Goal: Check status: Check status

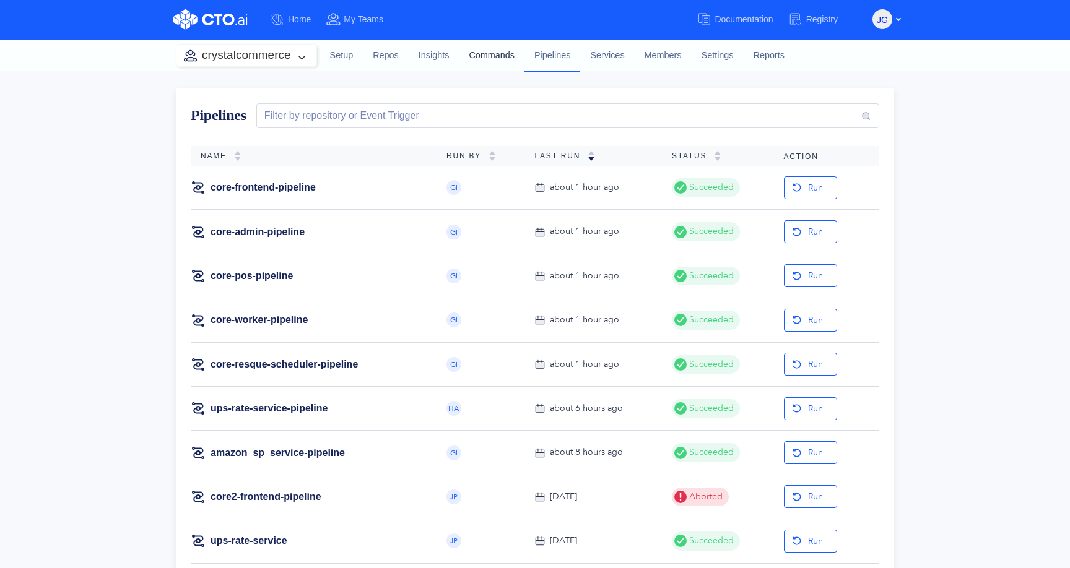
click at [491, 54] on link "Commands" at bounding box center [492, 55] width 66 height 33
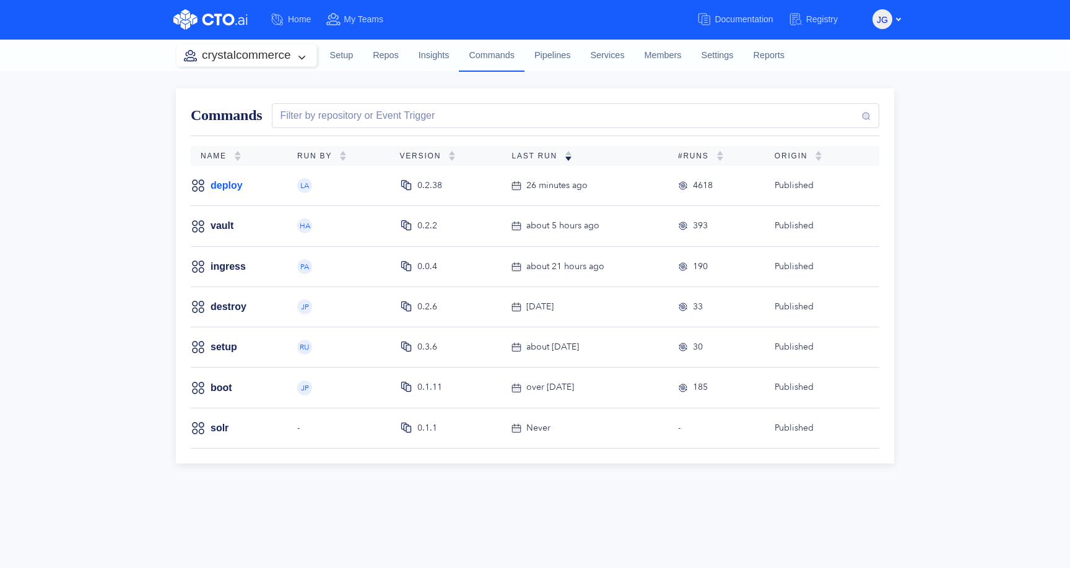
click at [221, 183] on link "deploy" at bounding box center [227, 186] width 32 height 14
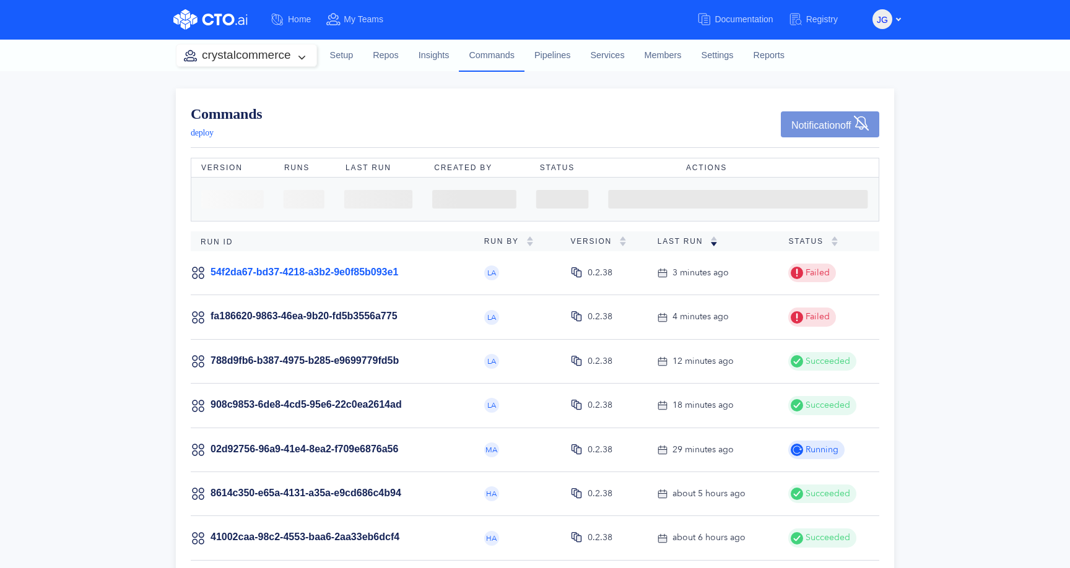
click at [298, 271] on link "54f2da67-bd37-4218-a3b2-9e0f85b093e1" at bounding box center [305, 272] width 188 height 11
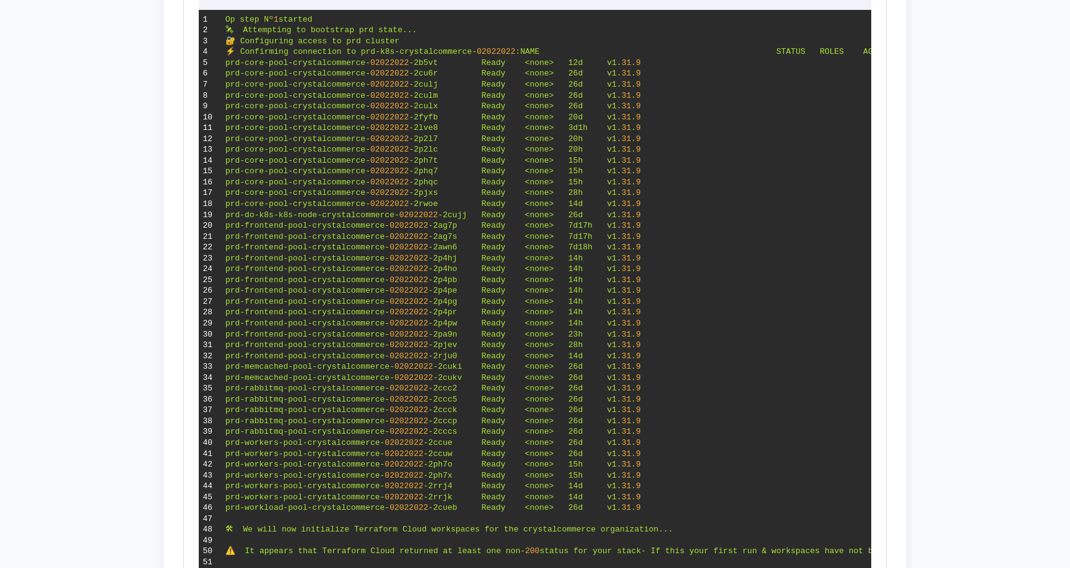
scroll to position [345, 0]
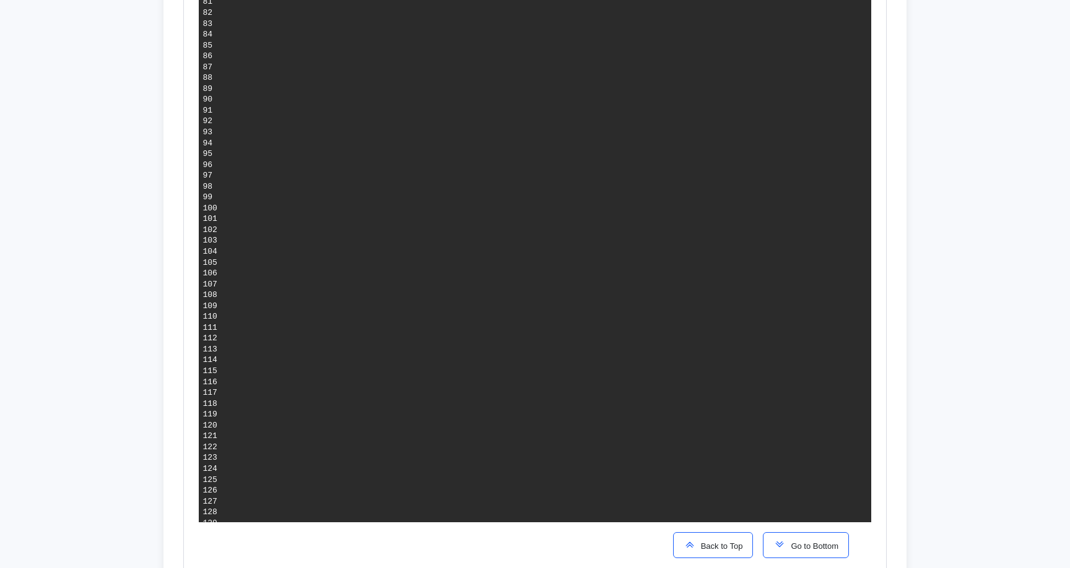
click at [788, 539] on button "Go to Bottom" at bounding box center [806, 545] width 86 height 26
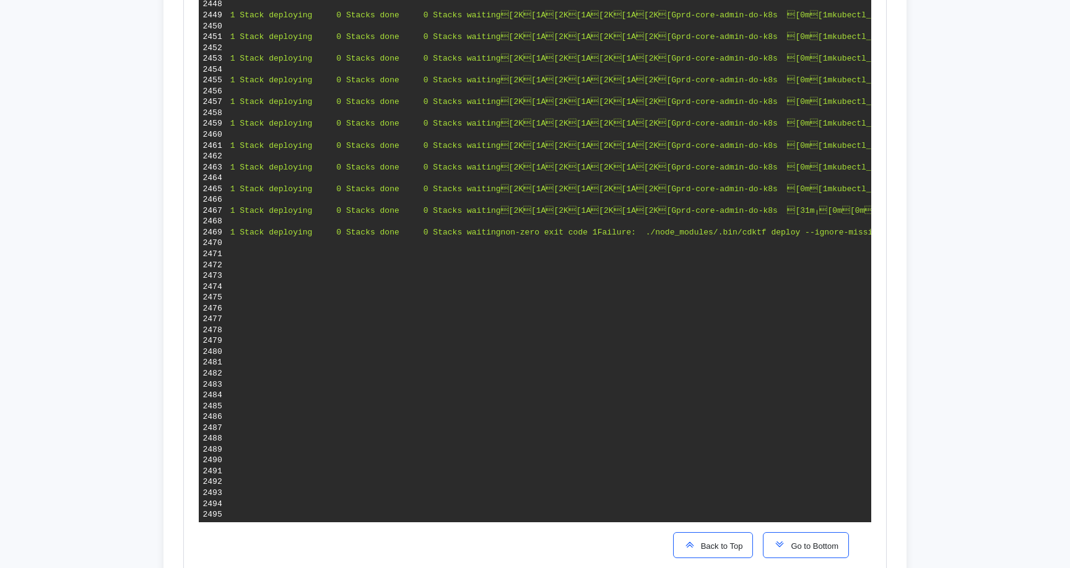
scroll to position [2493, 0]
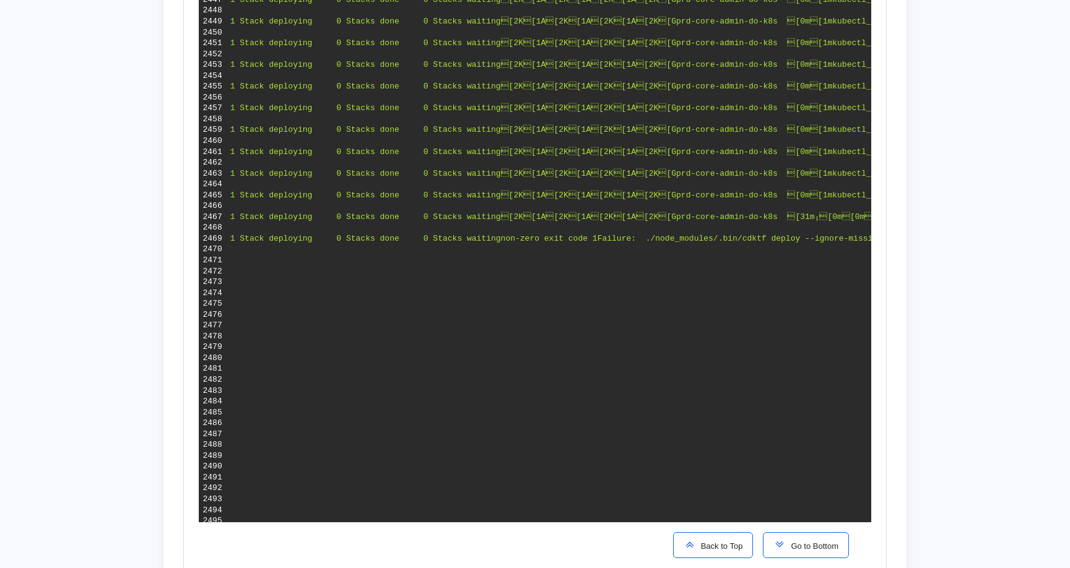
click at [685, 543] on img "button" at bounding box center [690, 545] width 12 height 12
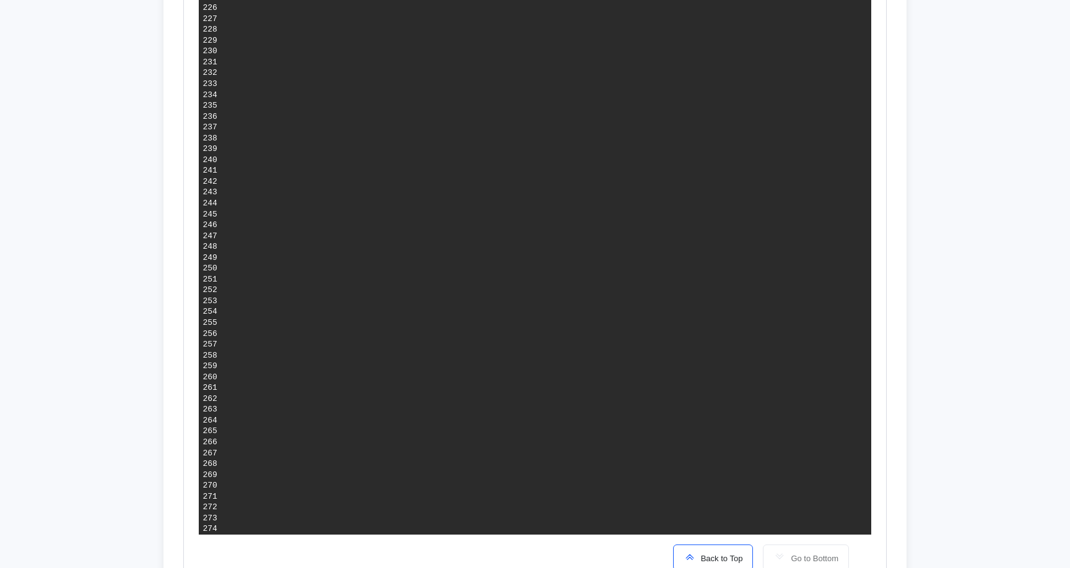
scroll to position [3144, 0]
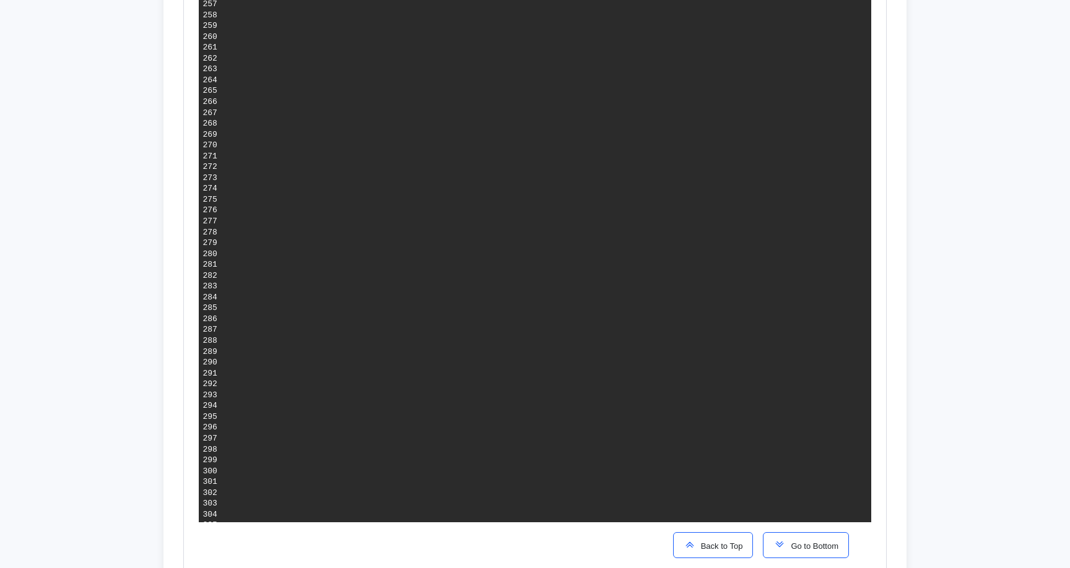
click at [813, 537] on button "Go to Bottom" at bounding box center [806, 545] width 86 height 26
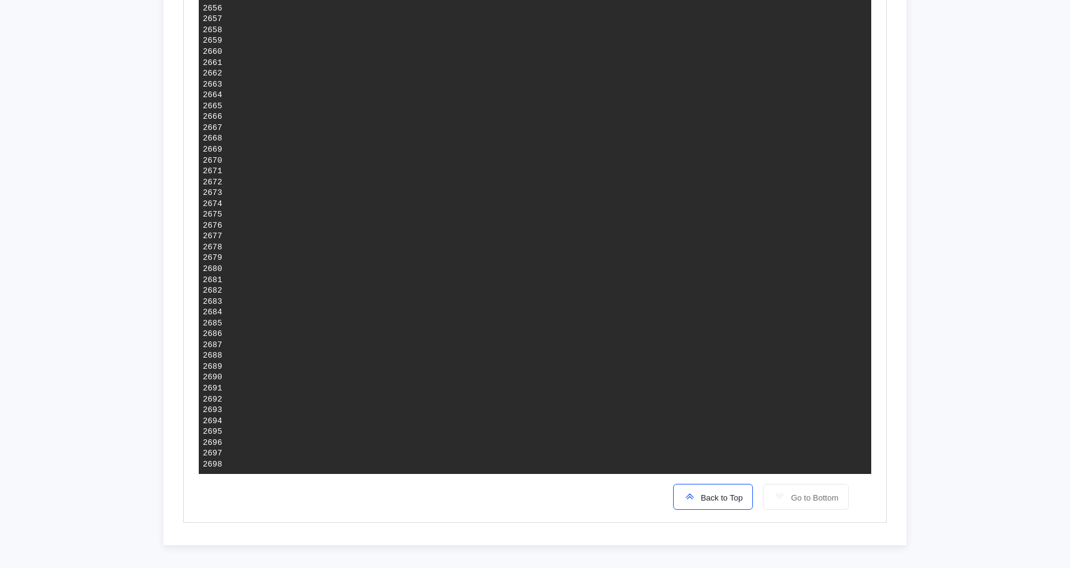
scroll to position [2018, 0]
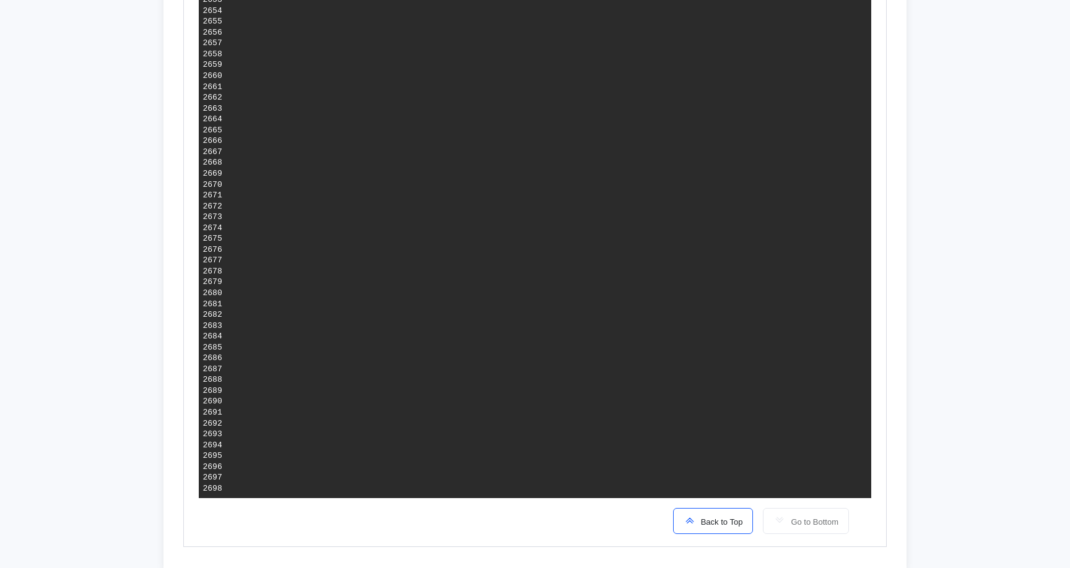
click at [697, 518] on span "Back to Top" at bounding box center [719, 522] width 47 height 9
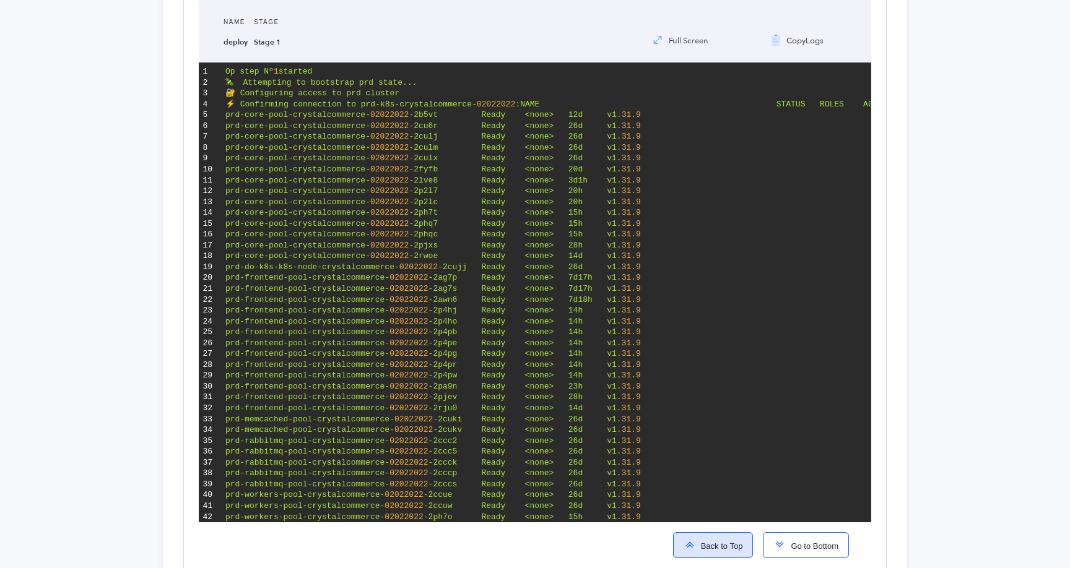
scroll to position [291, 0]
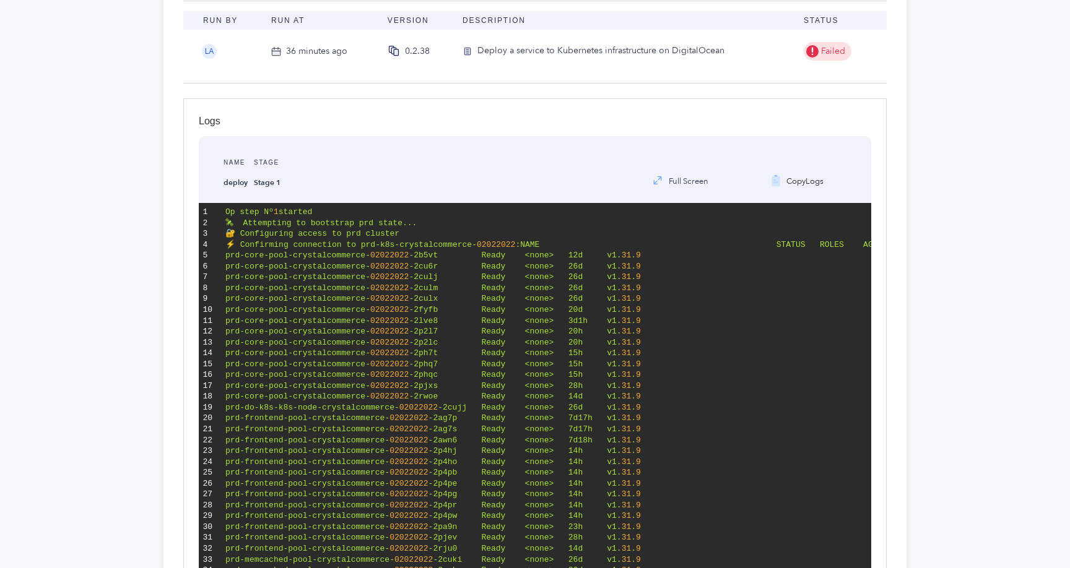
scroll to position [0, 0]
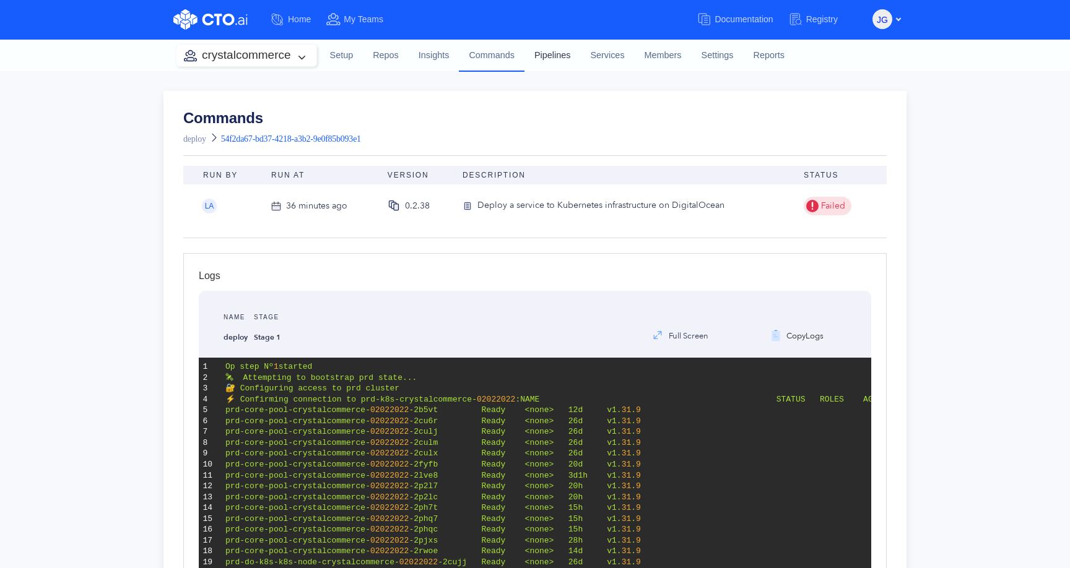
click at [547, 61] on link "Pipelines" at bounding box center [552, 55] width 56 height 33
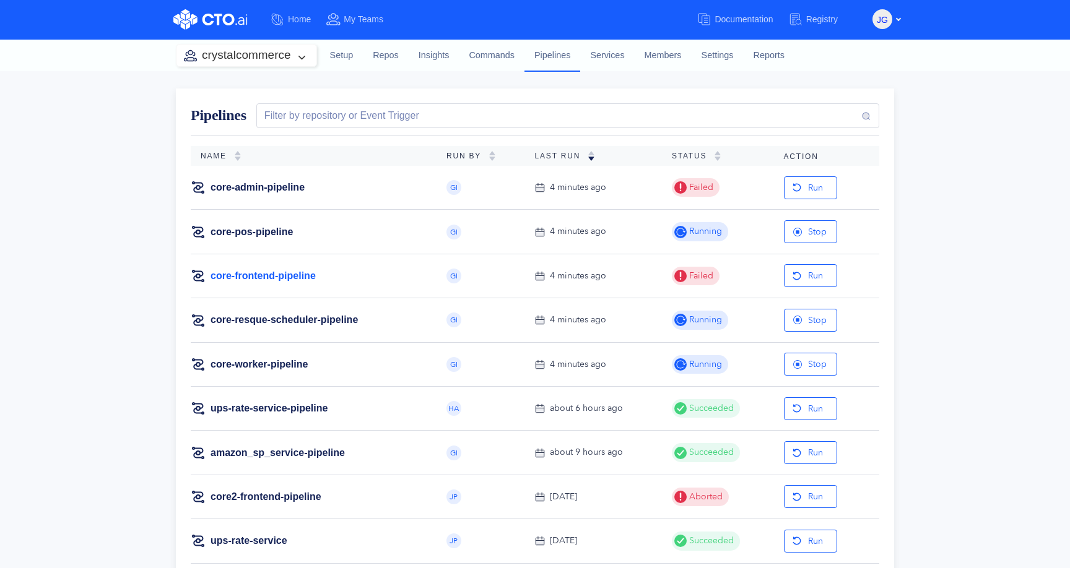
click at [297, 276] on link "core-frontend-pipeline" at bounding box center [263, 276] width 105 height 14
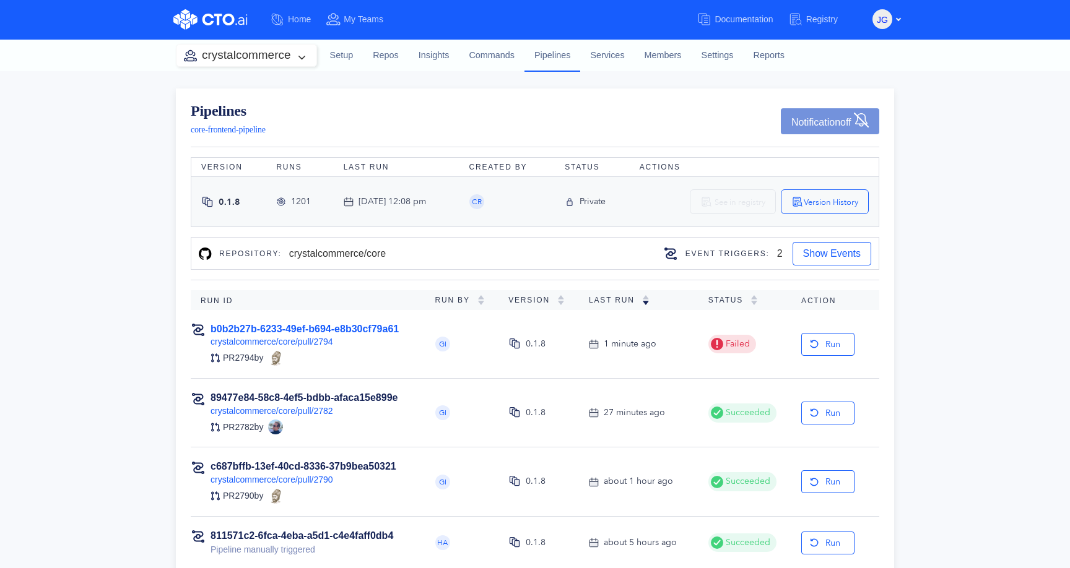
click at [326, 319] on td "b0b2b27b-6233-49ef-b694-e8b30cf79a61 crystalcommerce/core/pull/2794 PR 2794 by" at bounding box center [308, 344] width 235 height 69
click at [336, 330] on link "b0b2b27b-6233-49ef-b694-e8b30cf79a61" at bounding box center [305, 329] width 188 height 11
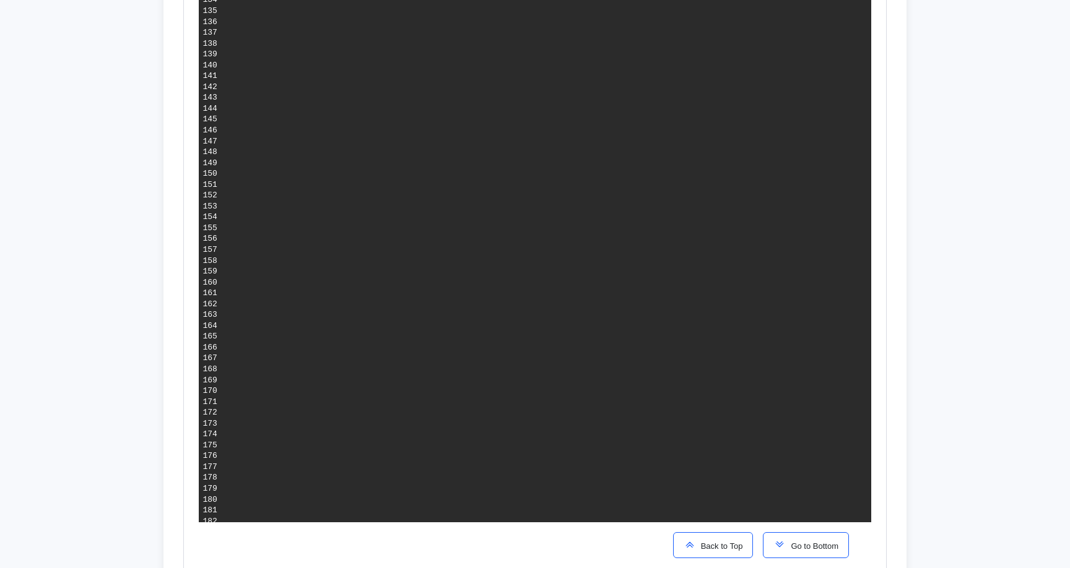
click at [774, 542] on img "button" at bounding box center [779, 545] width 12 height 12
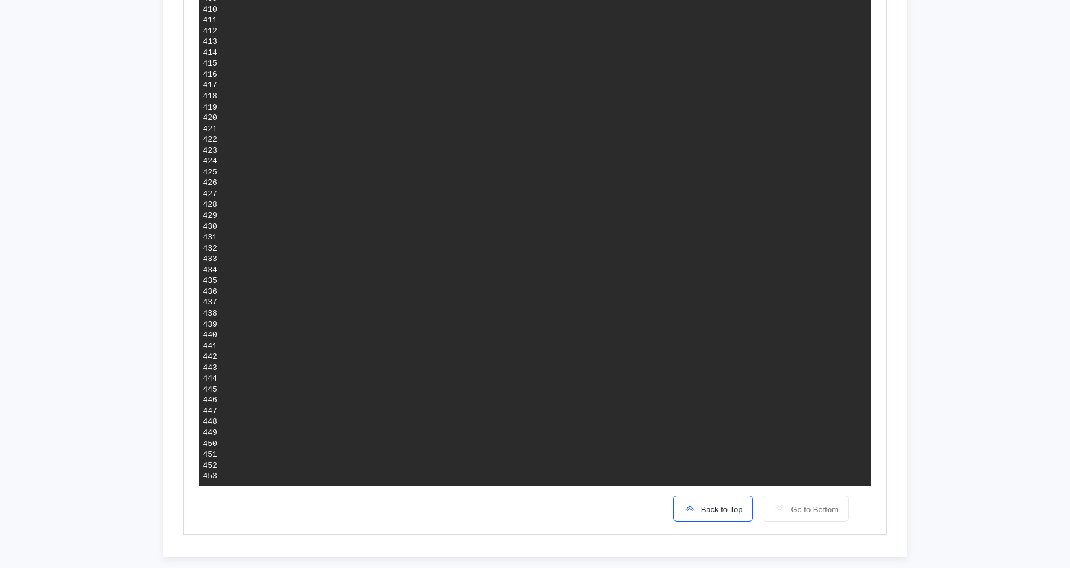
click at [724, 507] on span "Back to Top" at bounding box center [719, 509] width 47 height 9
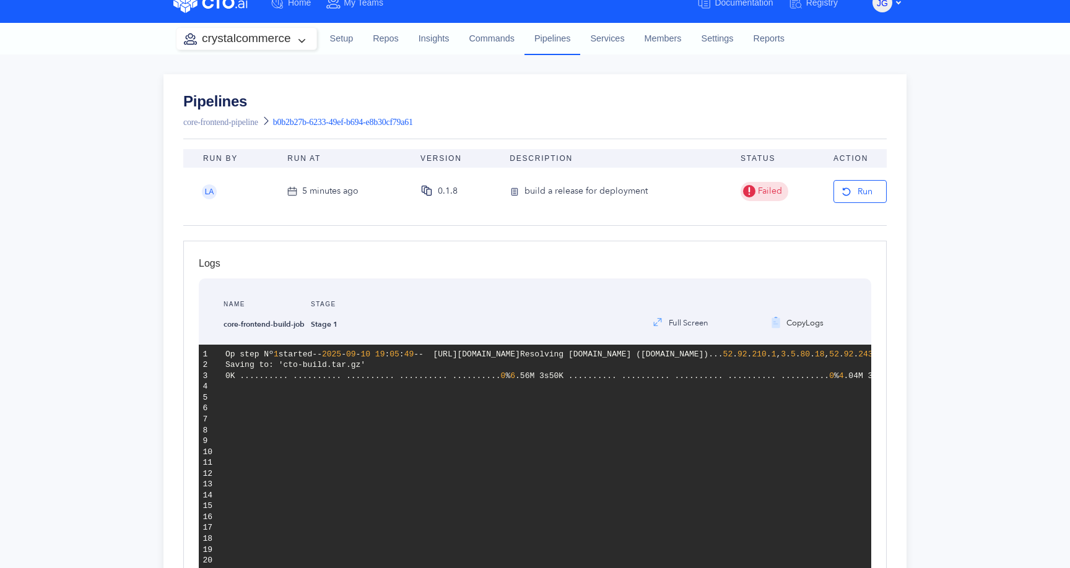
scroll to position [0, 0]
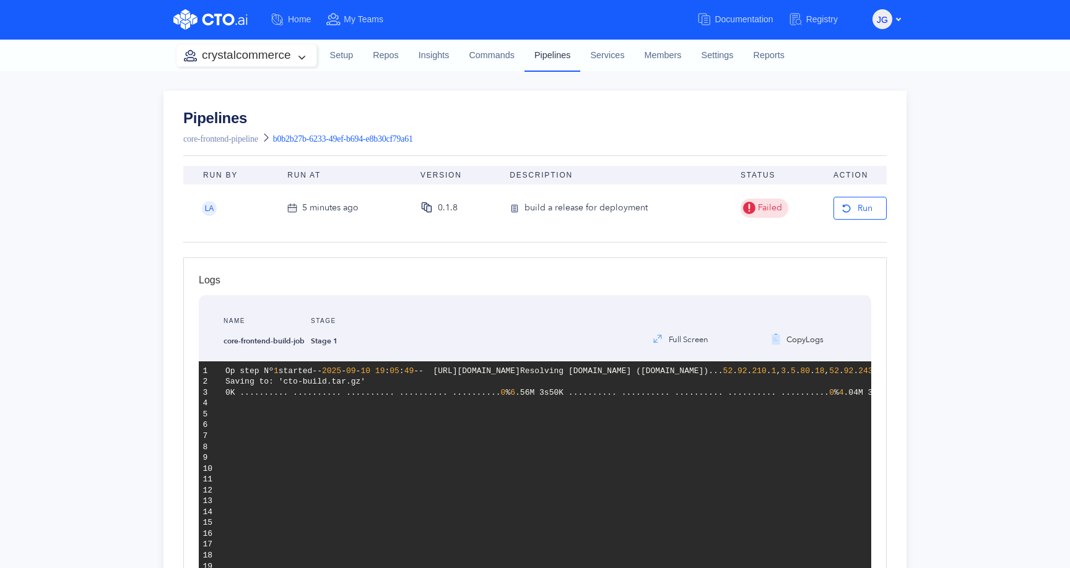
click at [551, 54] on link "Pipelines" at bounding box center [552, 55] width 56 height 32
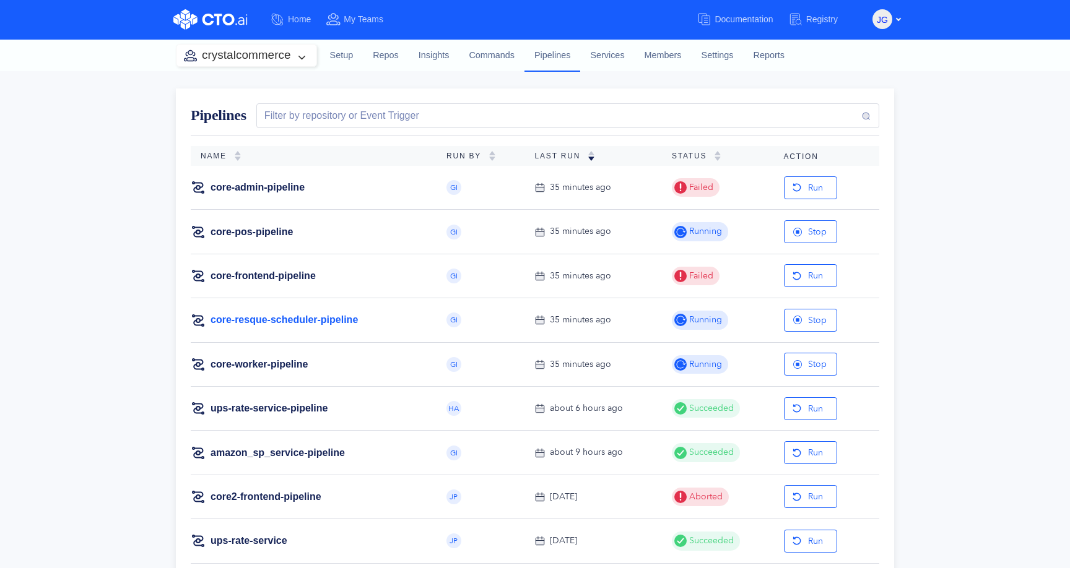
click at [329, 321] on link "core-resque-scheduler-pipeline" at bounding box center [284, 320] width 147 height 14
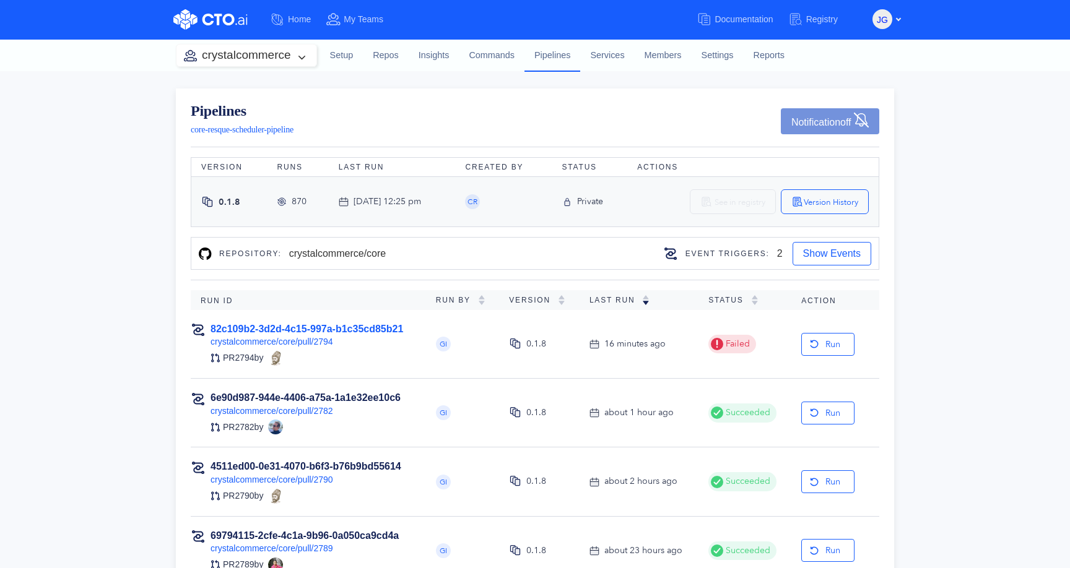
click at [321, 328] on link "82c109b2-3d2d-4c15-997a-b1c35cd85b21" at bounding box center [307, 329] width 193 height 11
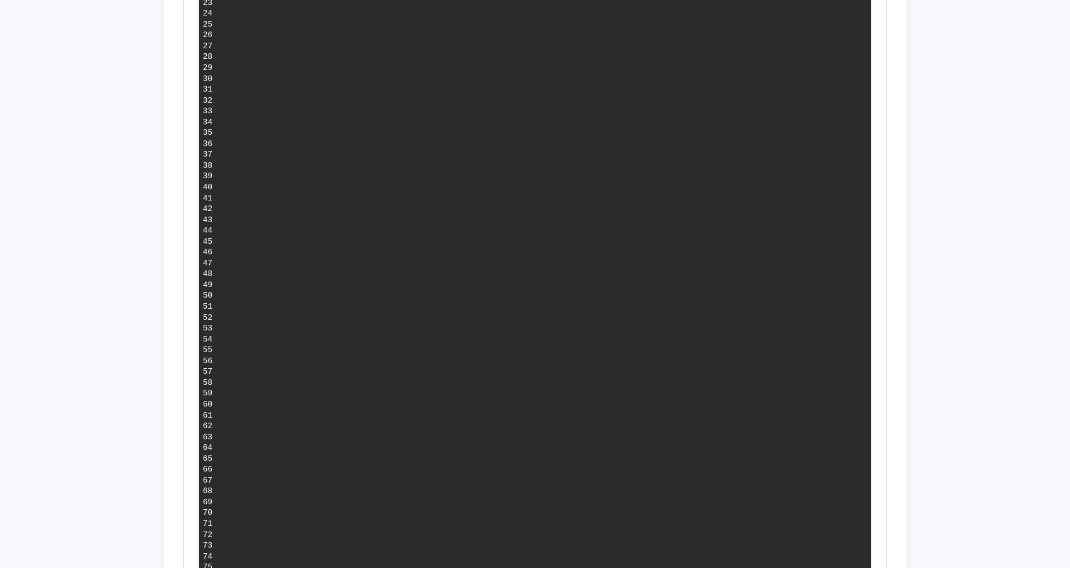
scroll to position [614, 0]
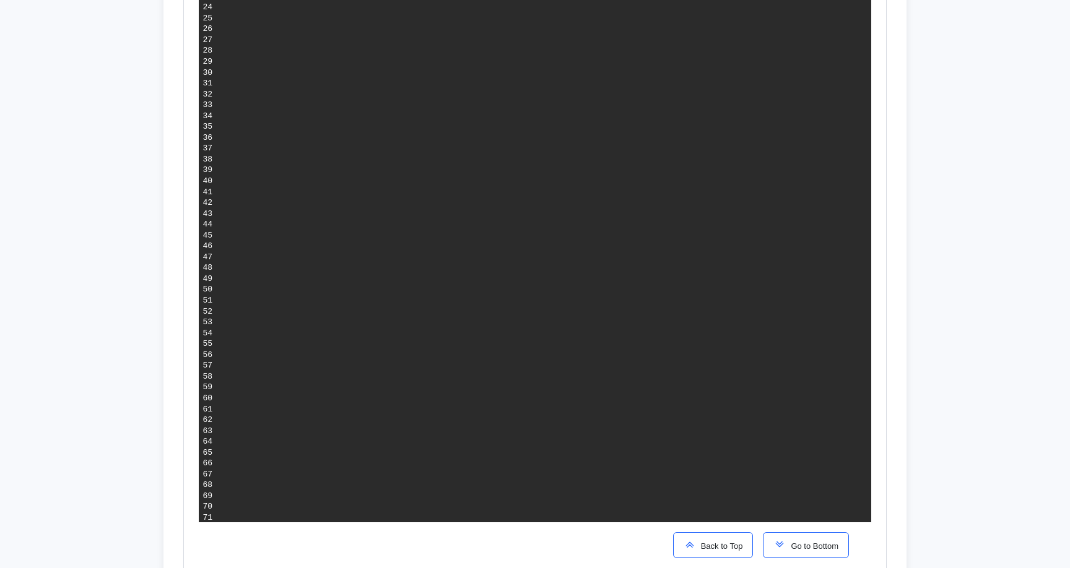
click at [802, 542] on span "Go to Bottom" at bounding box center [812, 546] width 53 height 9
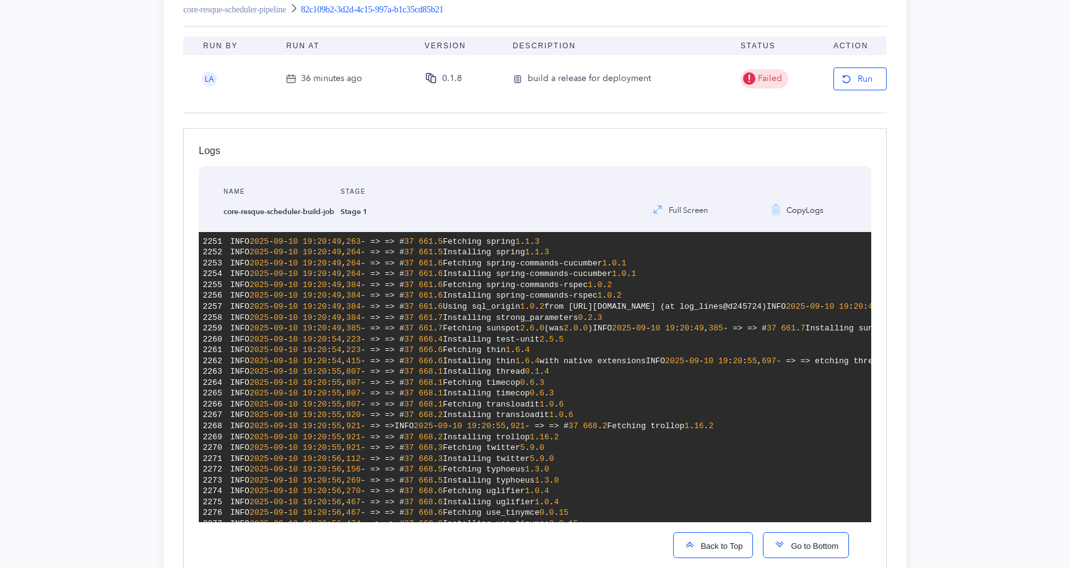
scroll to position [2458, 0]
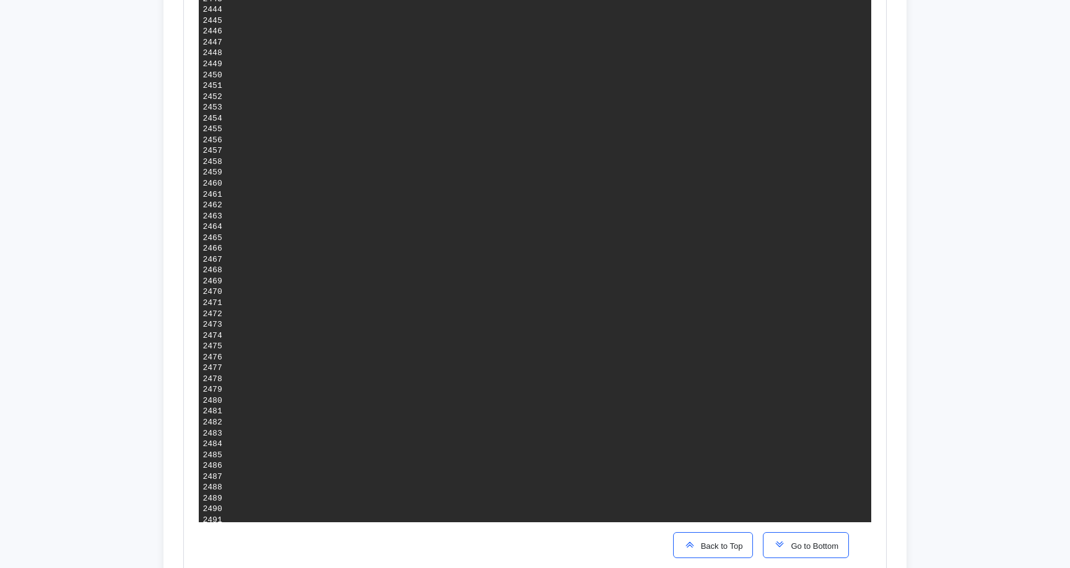
click at [796, 549] on span "Go to Bottom" at bounding box center [812, 546] width 53 height 9
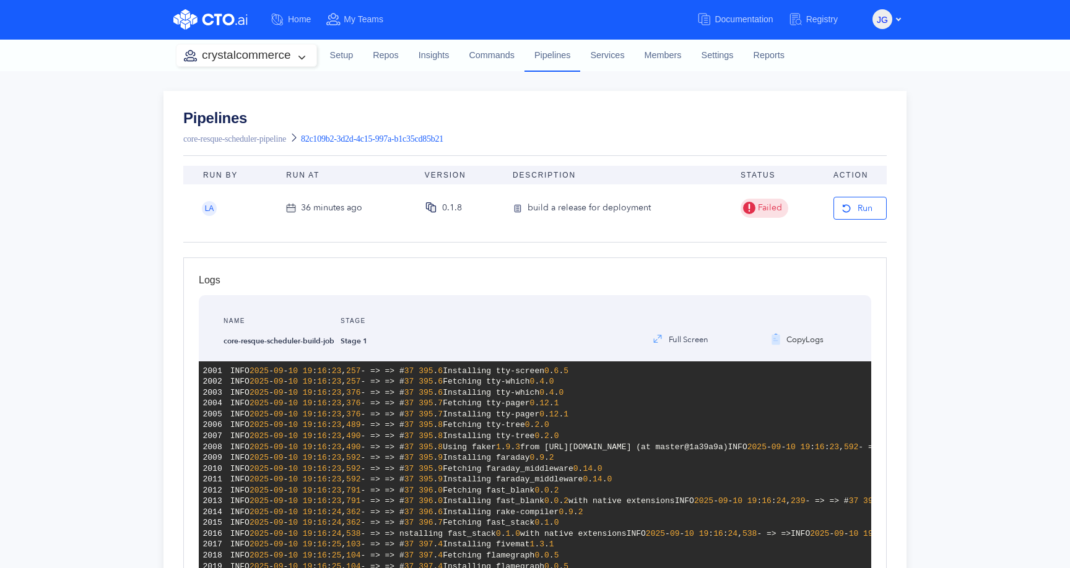
scroll to position [2587, 0]
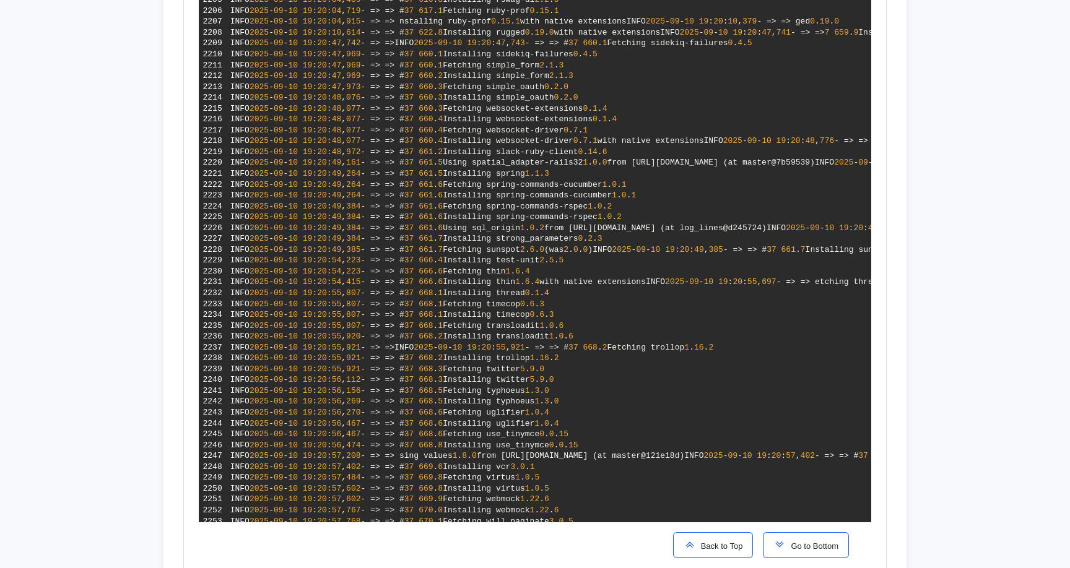
click at [724, 542] on span "Back to Top" at bounding box center [719, 546] width 47 height 9
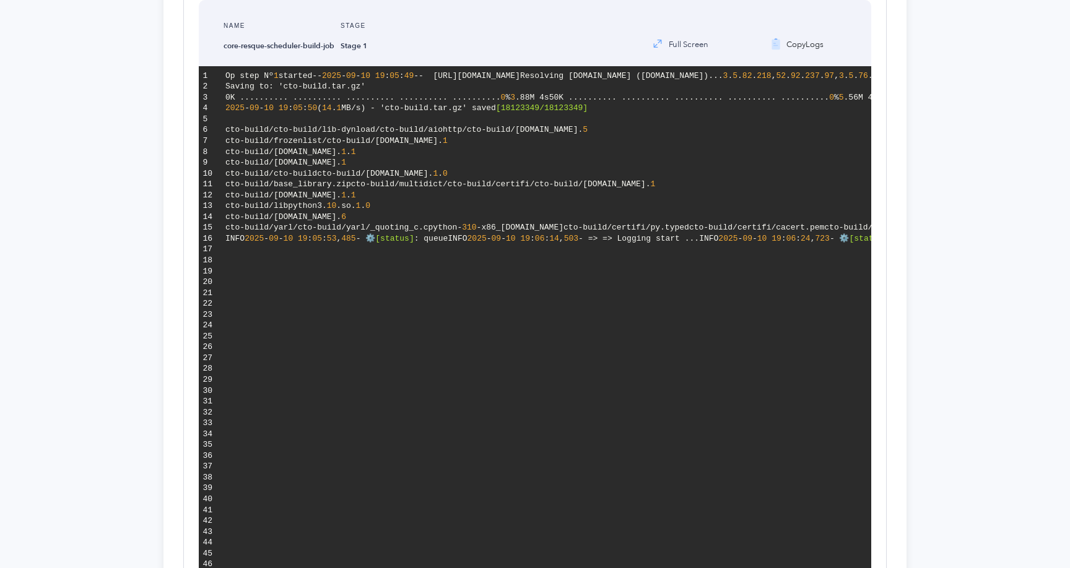
scroll to position [0, 0]
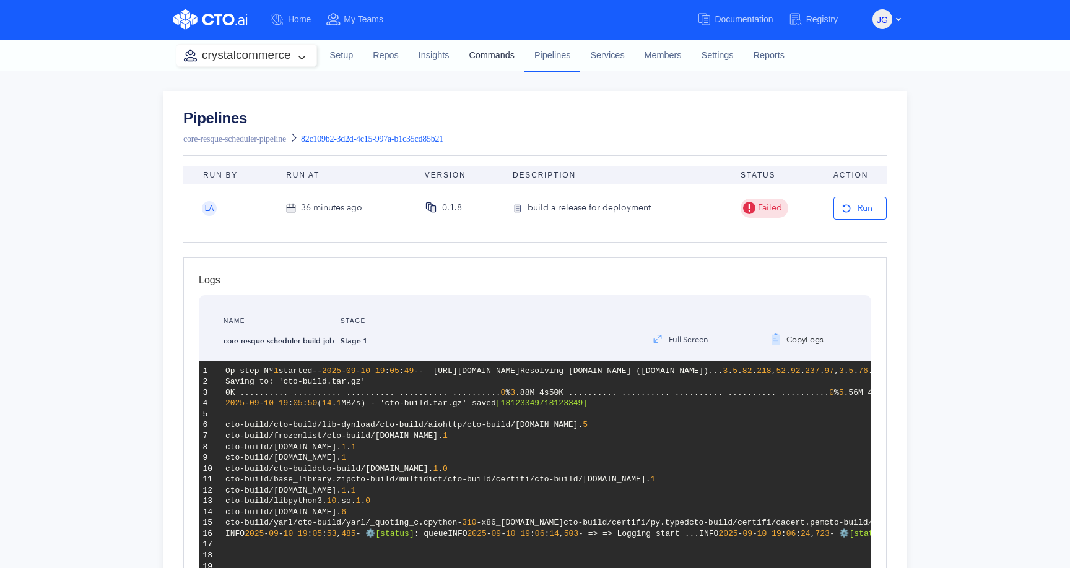
click at [492, 51] on link "Commands" at bounding box center [492, 55] width 66 height 33
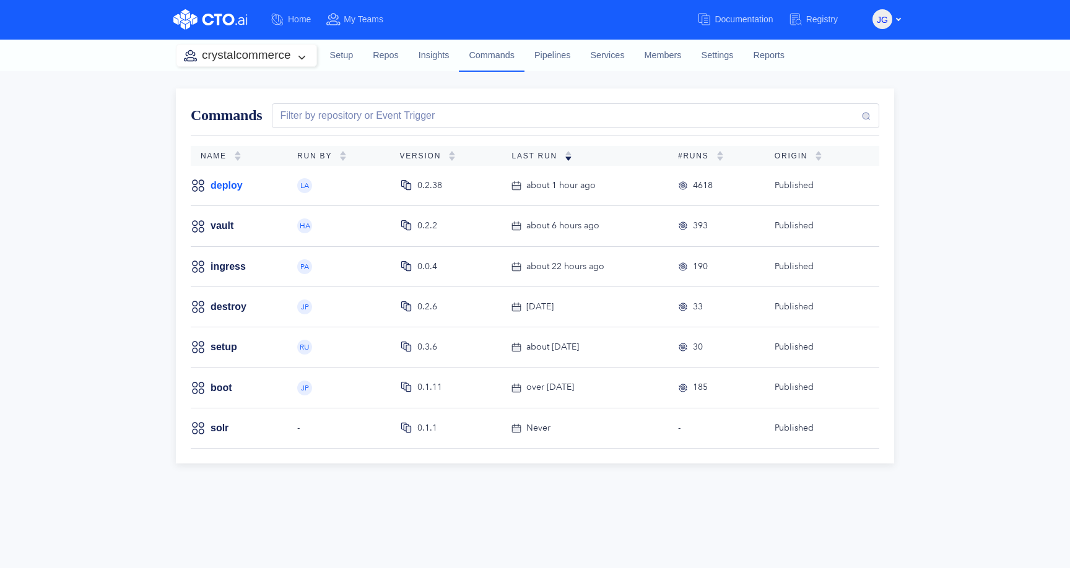
click at [225, 186] on link "deploy" at bounding box center [227, 186] width 32 height 14
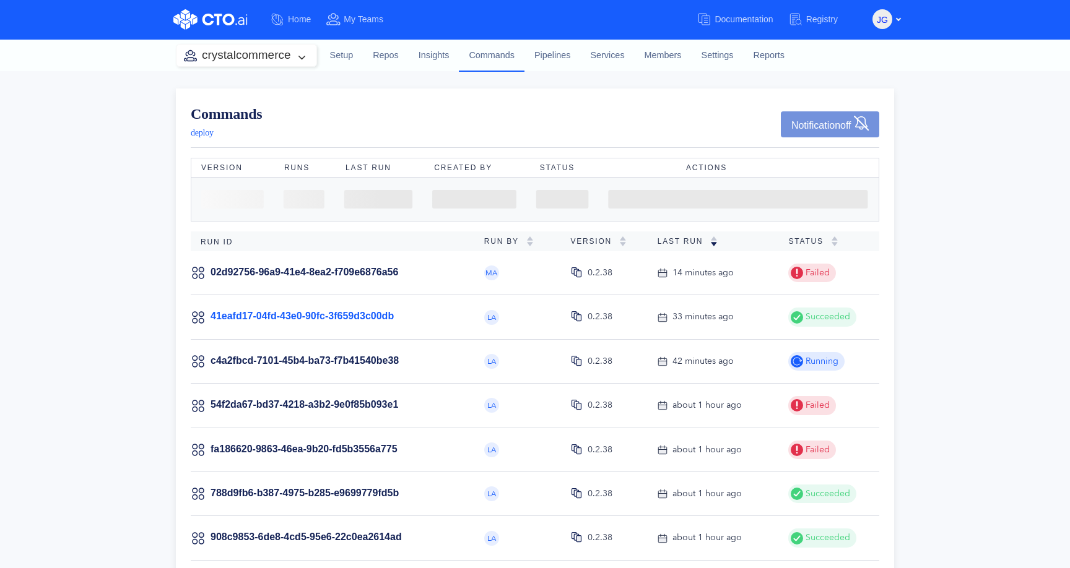
click at [318, 316] on link "41eafd17-04fd-43e0-90fc-3f659d3c00db" at bounding box center [302, 316] width 183 height 11
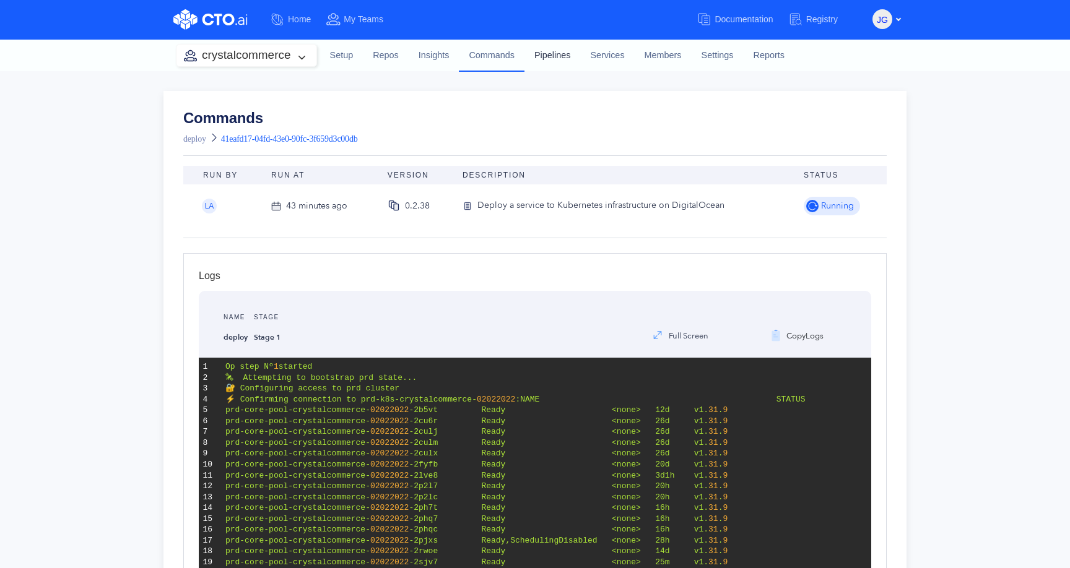
click at [547, 51] on link "Pipelines" at bounding box center [552, 55] width 56 height 33
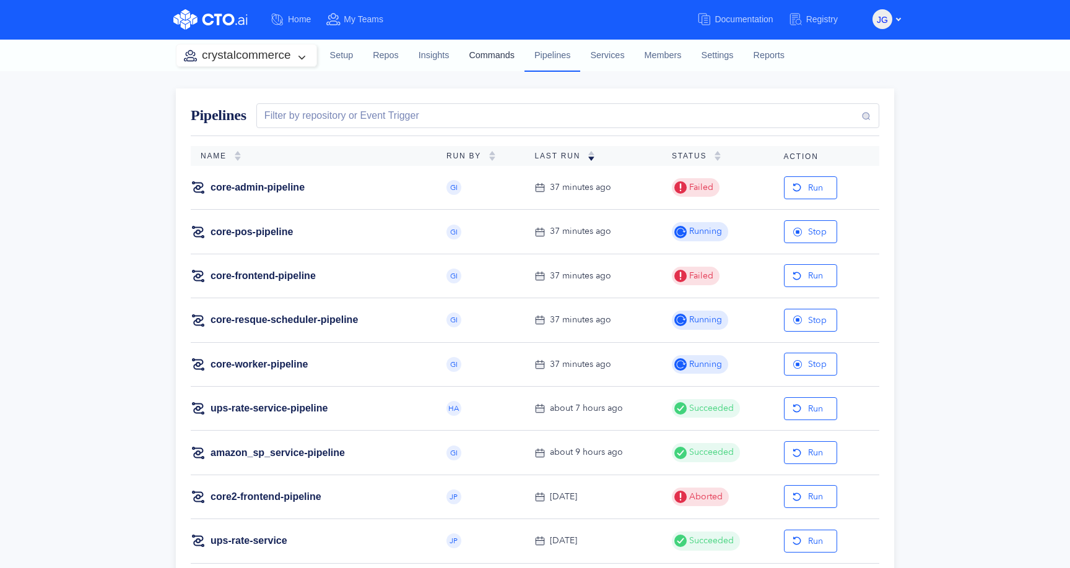
click at [489, 45] on link "Commands" at bounding box center [492, 55] width 66 height 33
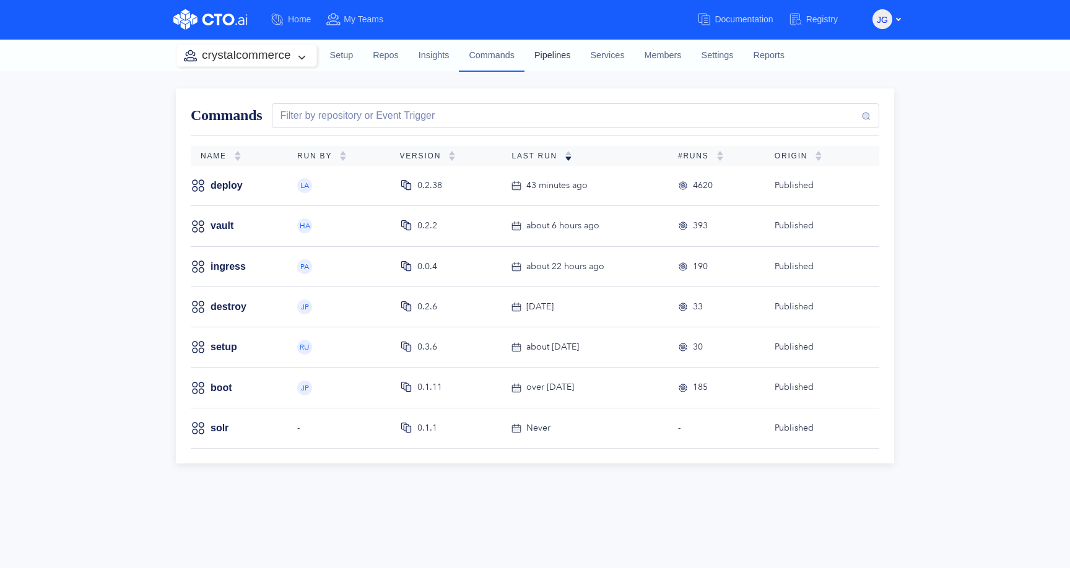
click at [545, 58] on link "Pipelines" at bounding box center [552, 55] width 56 height 33
